Goal: Browse casually

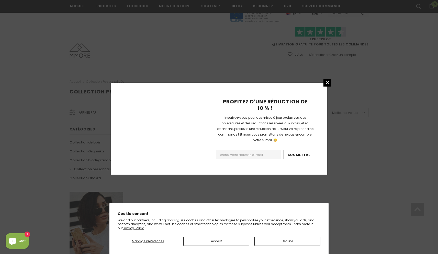
scroll to position [282, 0]
